Goal: Task Accomplishment & Management: Manage account settings

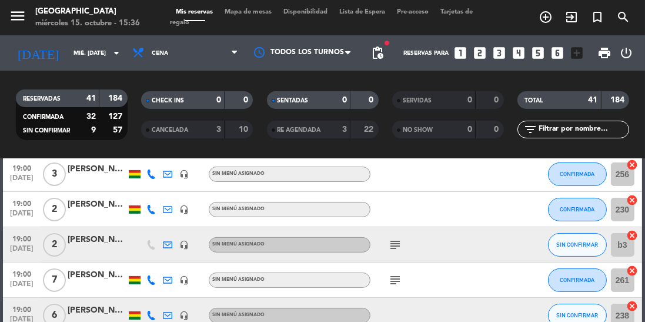
scroll to position [355, 0]
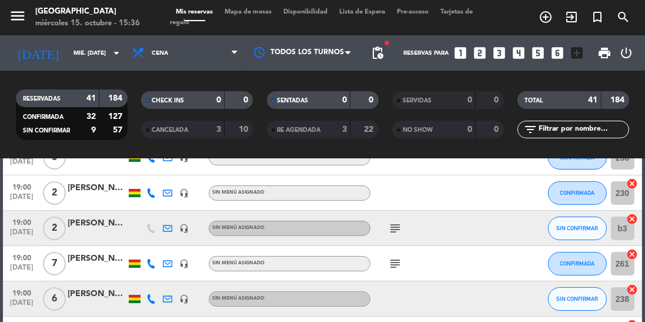
click at [400, 226] on icon "subject" at bounding box center [395, 228] width 14 height 14
click at [356, 292] on div "Sin menú asignado" at bounding box center [290, 298] width 162 height 15
click at [394, 229] on icon "subject" at bounding box center [395, 228] width 14 height 14
click at [16, 232] on span "[DATE]" at bounding box center [21, 235] width 29 height 14
click at [469, 228] on div "subject" at bounding box center [419, 227] width 99 height 35
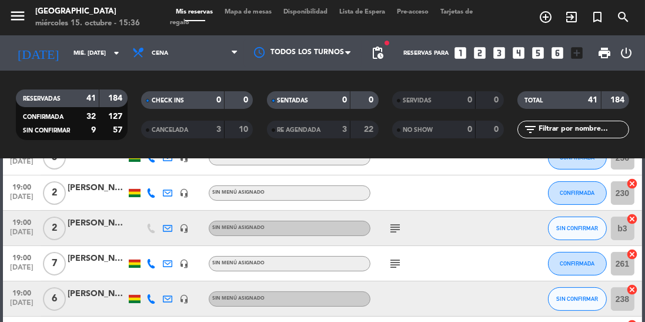
click at [401, 261] on icon "subject" at bounding box center [395, 263] width 14 height 14
click at [8, 299] on span "[DATE]" at bounding box center [21, 306] width 29 height 14
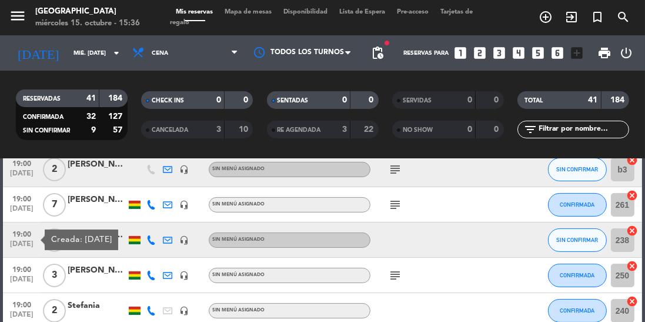
click at [440, 236] on div at bounding box center [419, 239] width 99 height 35
click at [153, 239] on icon at bounding box center [150, 239] width 9 height 9
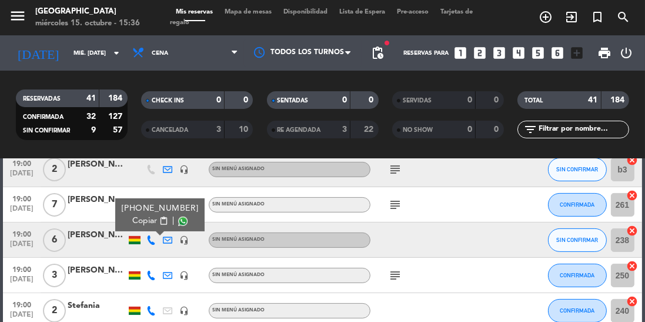
click at [178, 221] on span at bounding box center [182, 220] width 9 height 9
click at [582, 241] on span "SIN CONFIRMAR" at bounding box center [577, 239] width 42 height 6
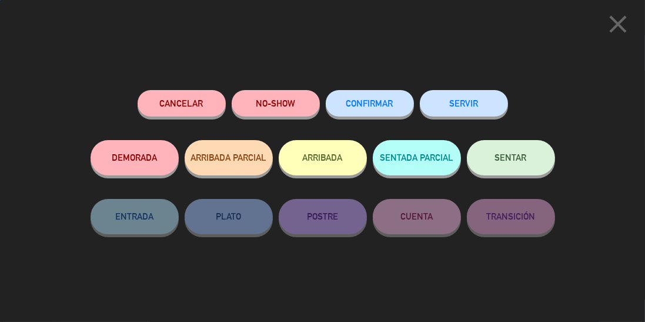
click at [375, 105] on span "CONFIRMAR" at bounding box center [369, 103] width 47 height 10
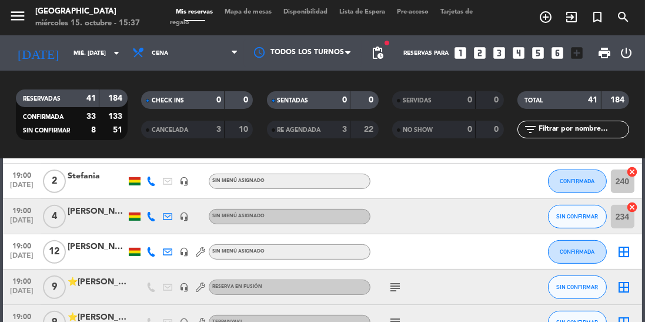
scroll to position [566, 0]
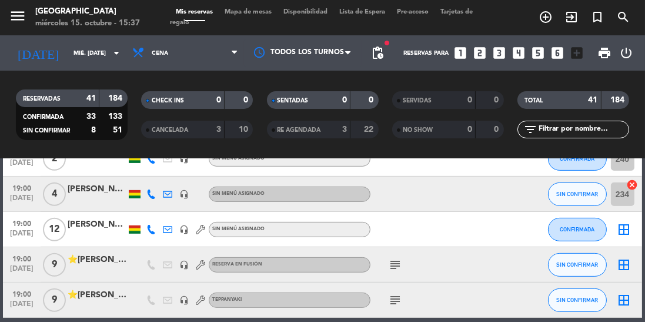
click at [153, 195] on icon at bounding box center [150, 193] width 9 height 9
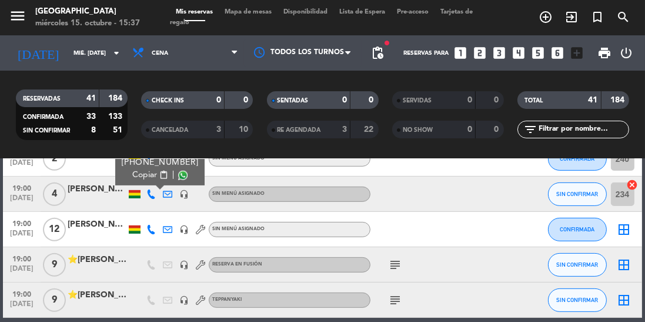
click at [178, 176] on span at bounding box center [182, 175] width 9 height 9
click at [563, 200] on button "SIN CONFIRMAR" at bounding box center [577, 194] width 59 height 24
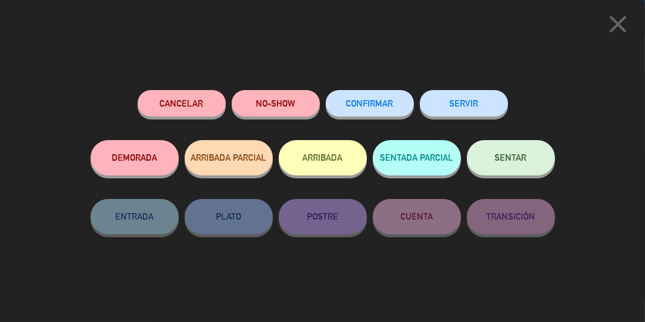
click at [372, 96] on button "CONFIRMAR" at bounding box center [370, 103] width 88 height 26
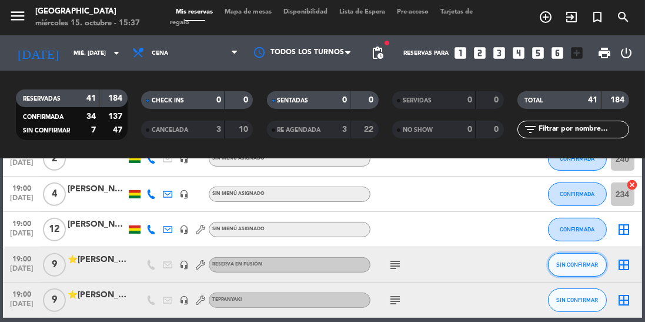
click at [577, 259] on button "SIN CONFIRMAR" at bounding box center [577, 265] width 59 height 24
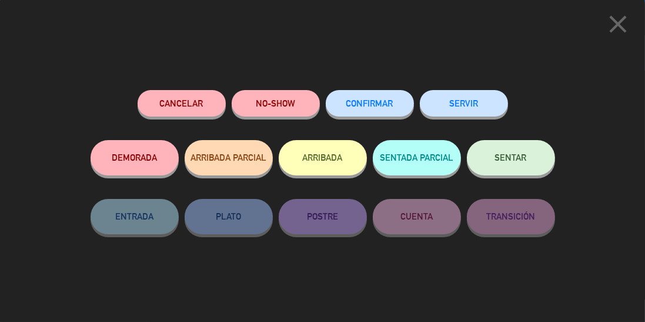
click at [383, 104] on span "CONFIRMAR" at bounding box center [369, 103] width 47 height 10
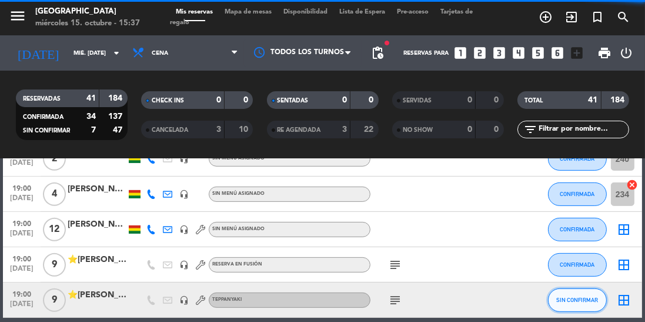
click at [579, 294] on button "SIN CONFIRMAR" at bounding box center [577, 300] width 59 height 24
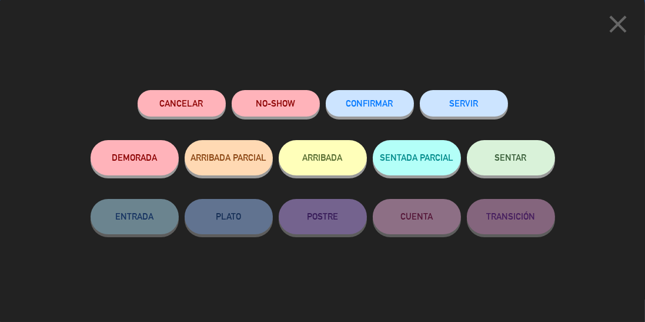
click at [376, 106] on span "CONFIRMAR" at bounding box center [369, 103] width 47 height 10
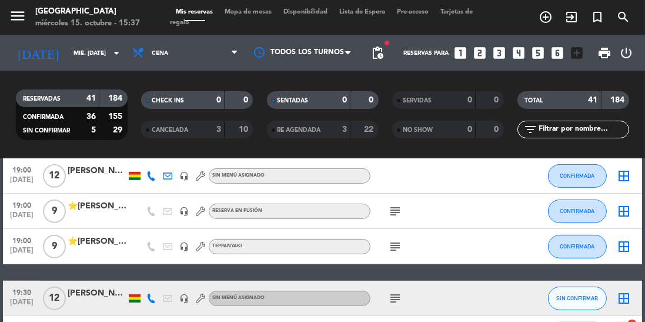
scroll to position [620, 0]
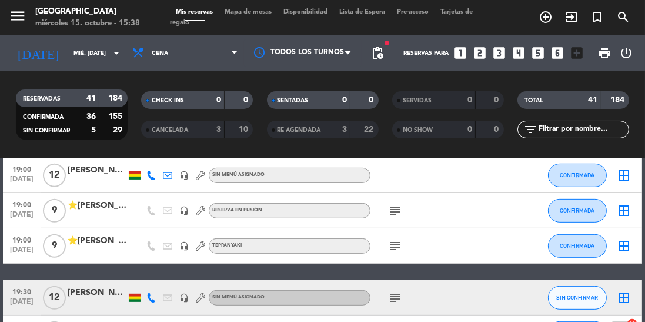
click at [150, 171] on icon at bounding box center [150, 175] width 9 height 9
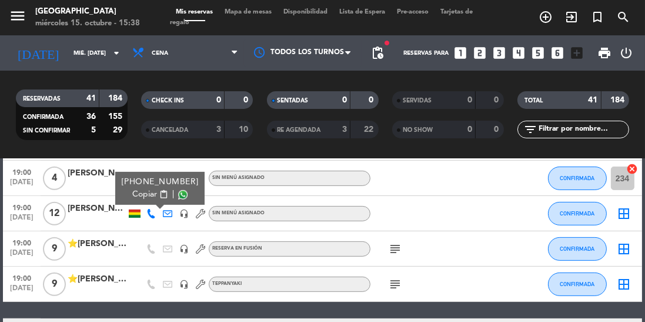
scroll to position [578, 0]
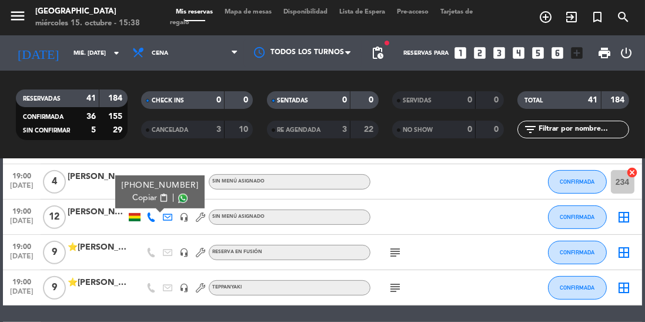
click at [178, 196] on span at bounding box center [182, 197] width 9 height 9
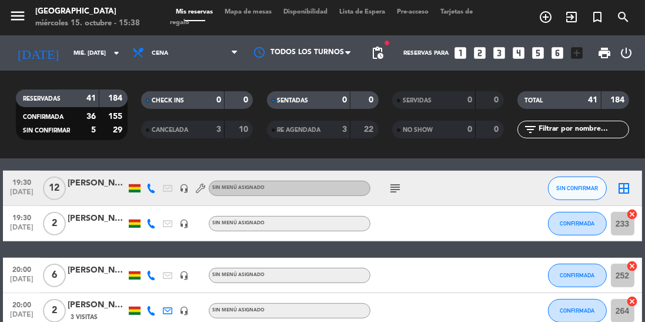
scroll to position [728, 0]
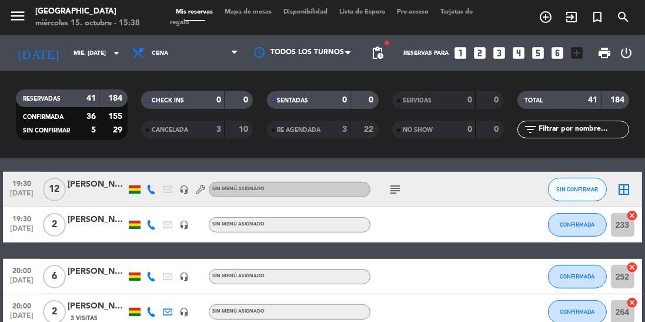
click at [151, 190] on icon at bounding box center [150, 189] width 9 height 9
click at [178, 171] on span at bounding box center [182, 170] width 9 height 9
click at [391, 183] on icon "subject" at bounding box center [395, 189] width 14 height 14
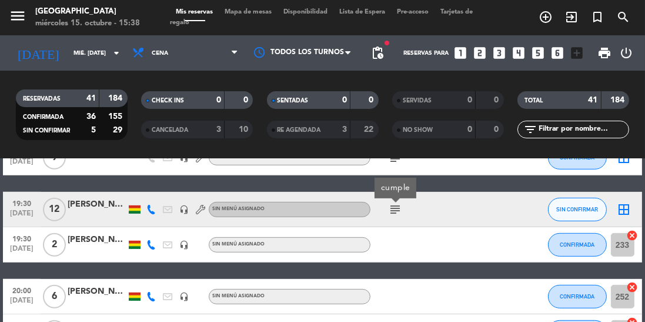
scroll to position [706, 0]
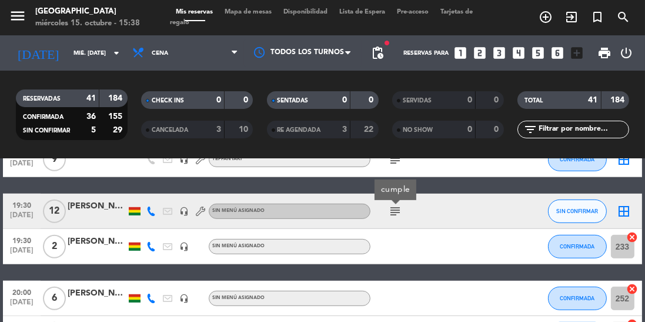
click at [28, 213] on span "[DATE]" at bounding box center [21, 218] width 29 height 14
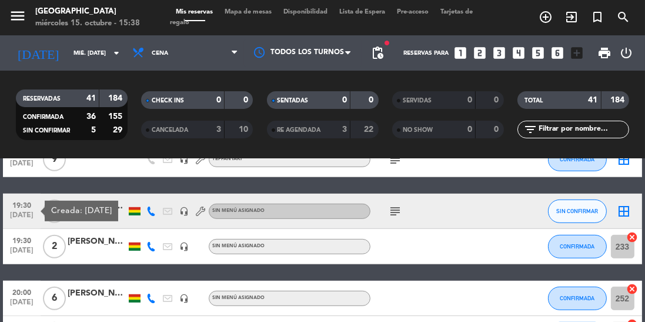
click at [452, 249] on div at bounding box center [419, 246] width 99 height 35
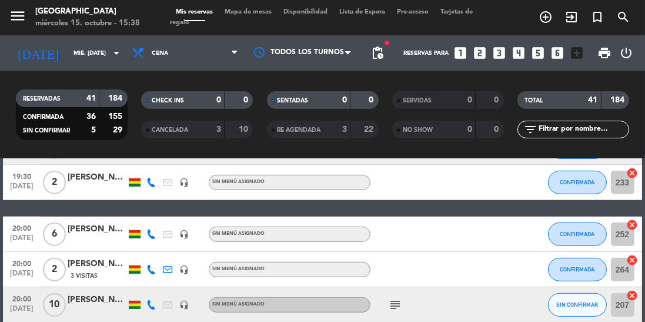
scroll to position [767, 0]
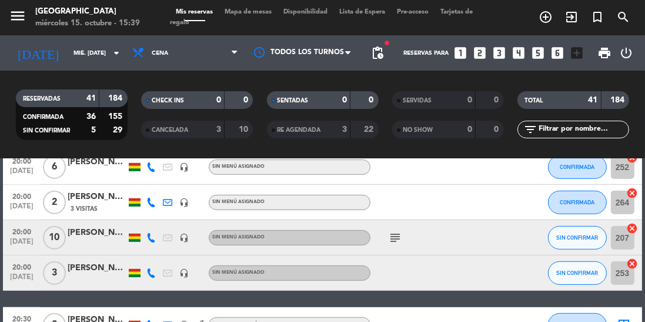
click at [394, 239] on icon "subject" at bounding box center [395, 237] width 14 height 14
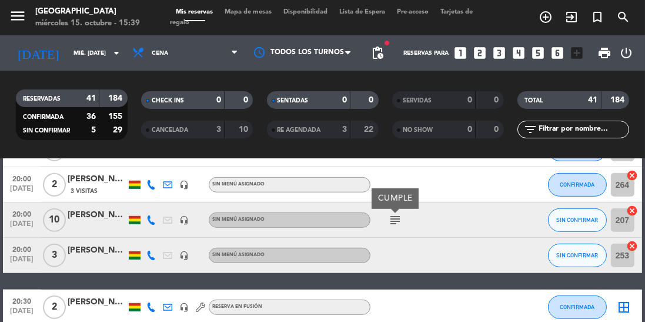
click at [165, 218] on icon at bounding box center [167, 219] width 9 height 9
click at [153, 222] on icon at bounding box center [150, 219] width 9 height 9
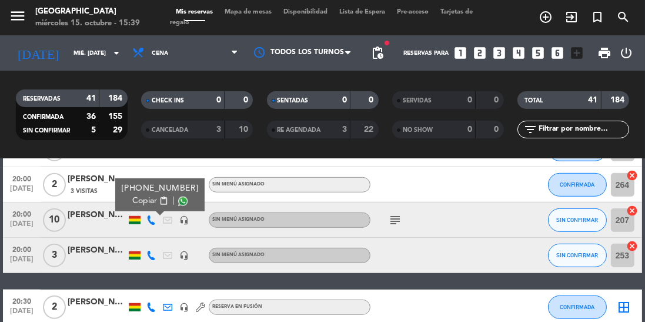
click at [178, 200] on span at bounding box center [182, 200] width 9 height 9
click at [16, 216] on span "20:00" at bounding box center [21, 213] width 29 height 14
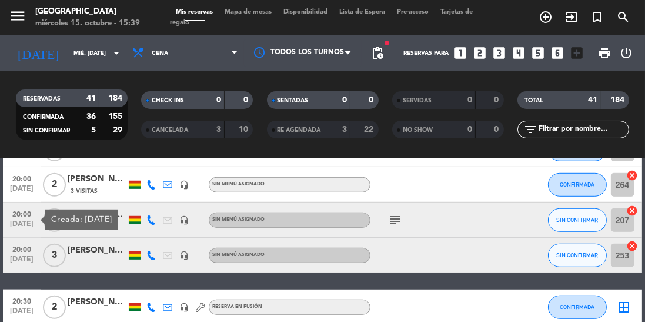
click at [444, 205] on div "subject" at bounding box center [419, 219] width 99 height 35
click at [166, 252] on icon at bounding box center [167, 254] width 9 height 9
click at [155, 256] on icon at bounding box center [150, 254] width 9 height 9
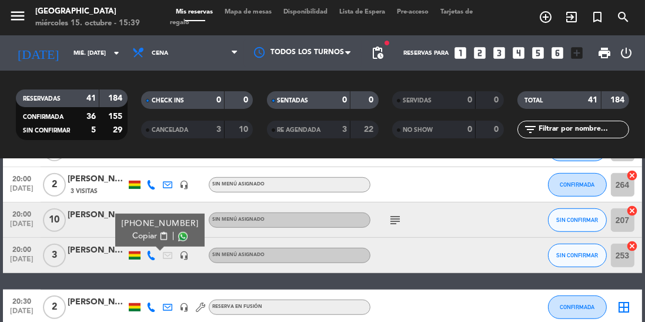
click at [178, 236] on span at bounding box center [182, 236] width 9 height 9
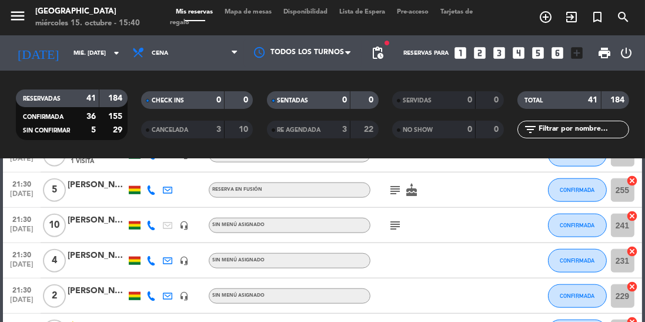
scroll to position [1334, 0]
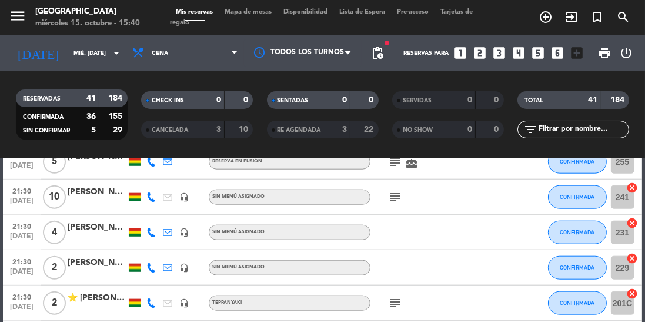
click at [149, 231] on icon at bounding box center [150, 232] width 9 height 9
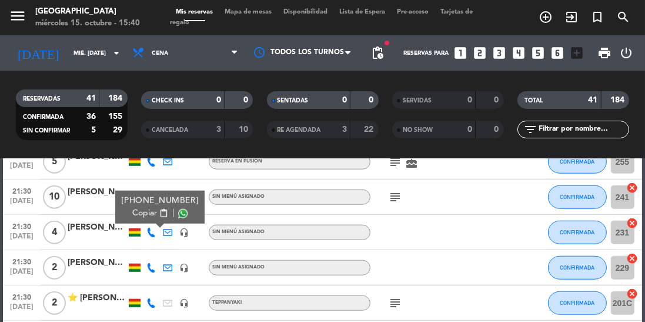
click at [178, 209] on span at bounding box center [182, 213] width 9 height 9
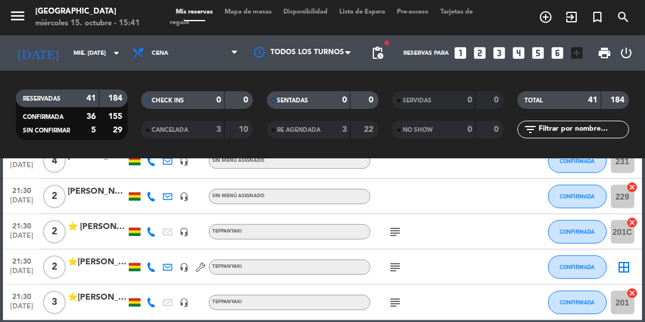
scroll to position [1402, 0]
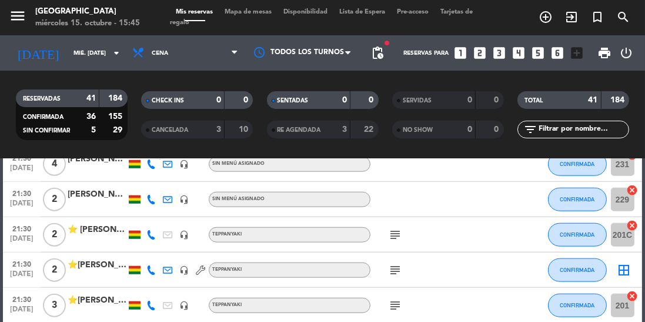
click at [399, 274] on icon "subject" at bounding box center [395, 270] width 14 height 14
